Goal: Information Seeking & Learning: Learn about a topic

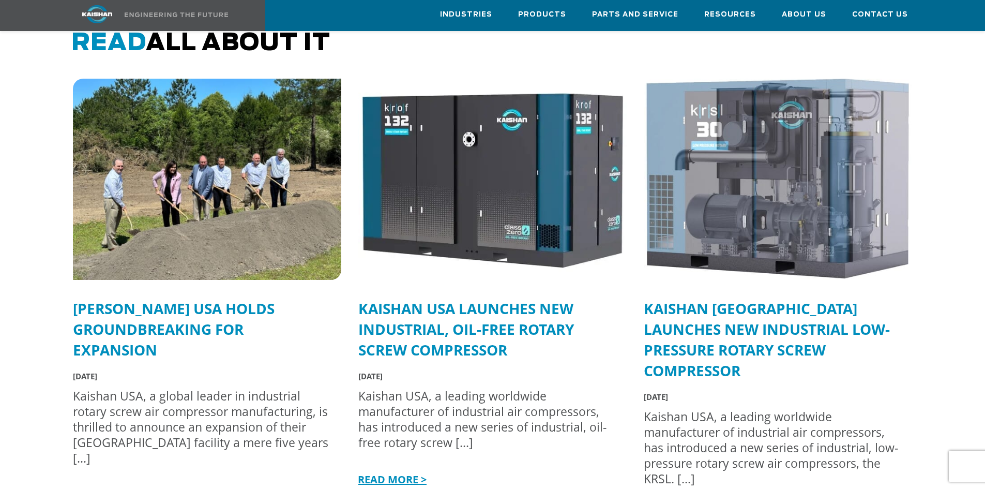
scroll to position [2586, 0]
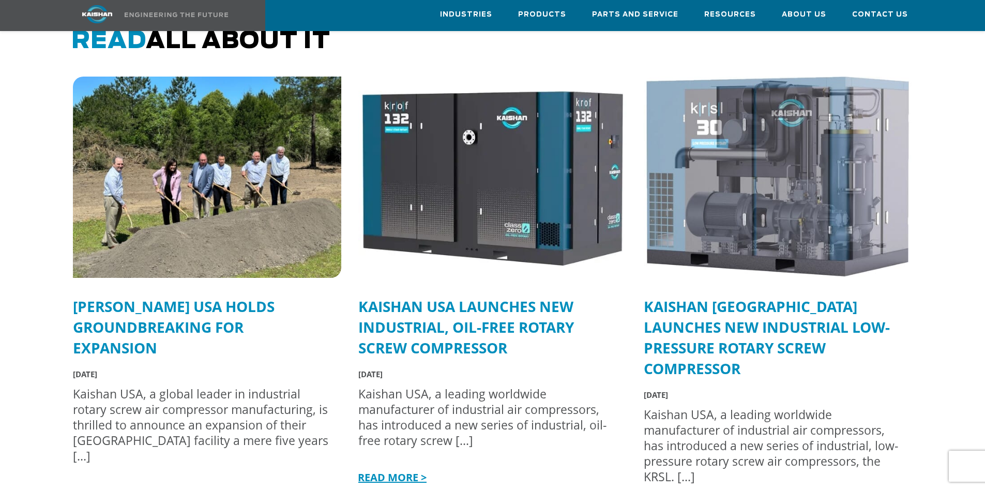
click at [143, 296] on link "[PERSON_NAME] USA Holds Groundbreaking for Expansion" at bounding box center [174, 326] width 202 height 61
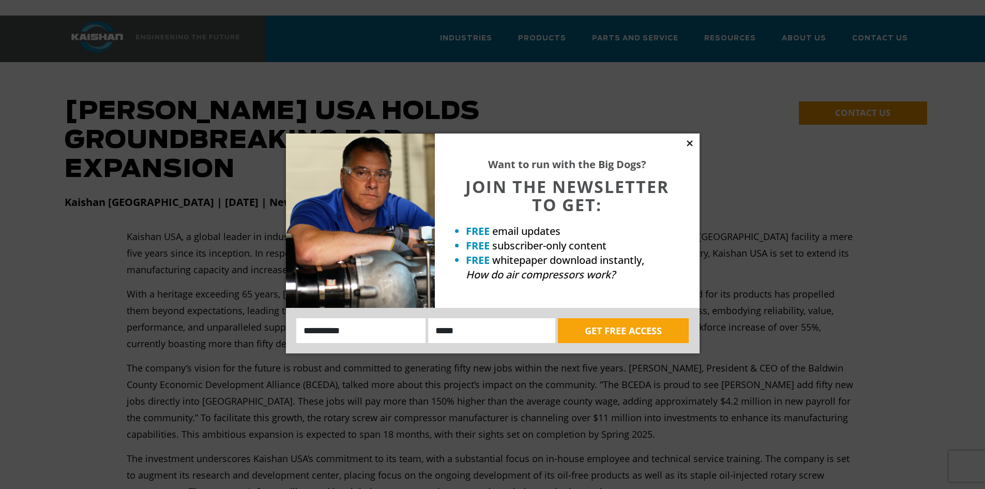
click at [692, 143] on icon at bounding box center [689, 143] width 9 height 9
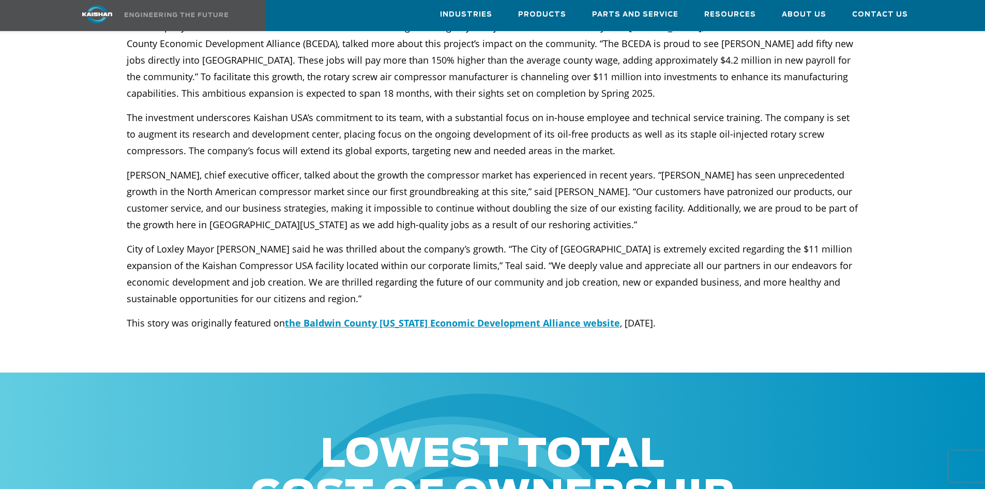
scroll to position [362, 0]
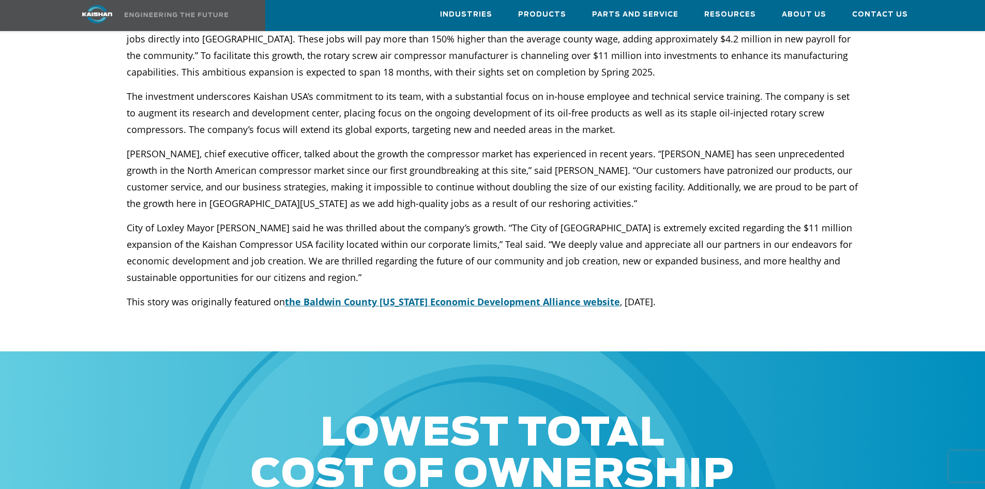
click at [375, 295] on span "the Baldwin County Alabama Economic Development Alliance website" at bounding box center [452, 301] width 335 height 12
